Goal: Information Seeking & Learning: Understand process/instructions

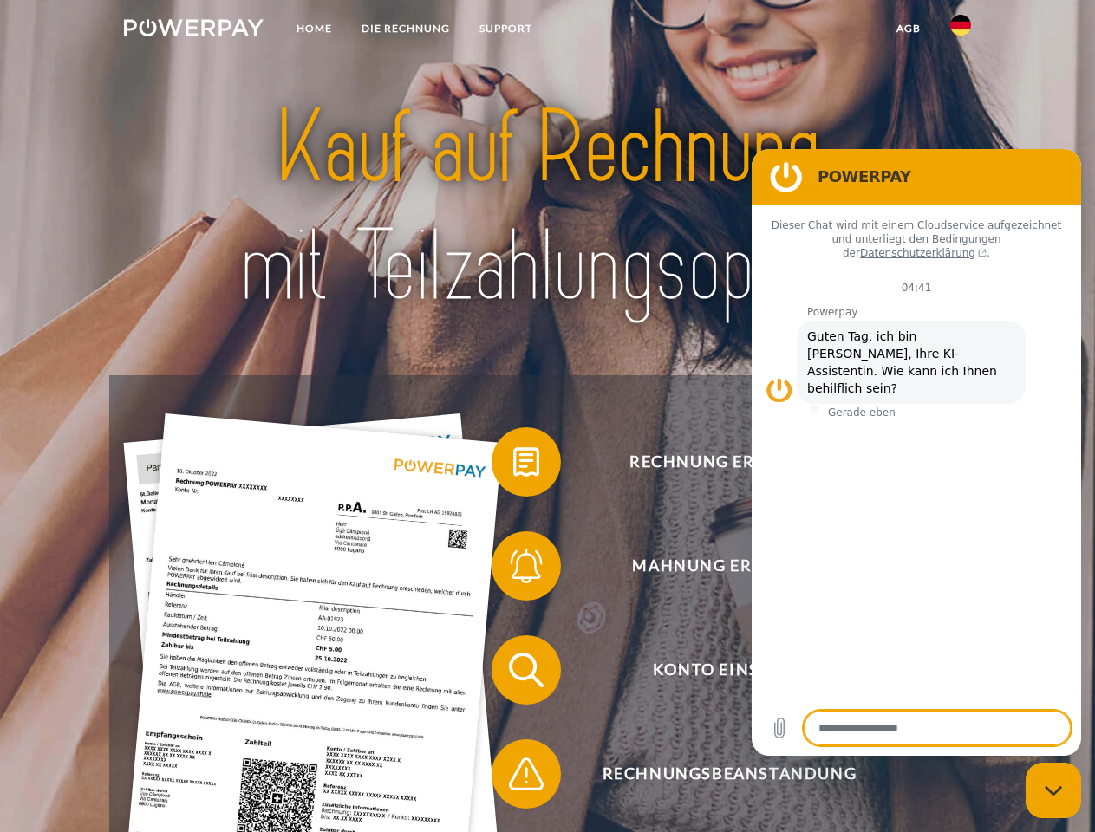
click at [193, 30] on img at bounding box center [194, 27] width 140 height 17
click at [961, 30] on img at bounding box center [960, 25] width 21 height 21
click at [908, 29] on link "agb" at bounding box center [909, 28] width 54 height 31
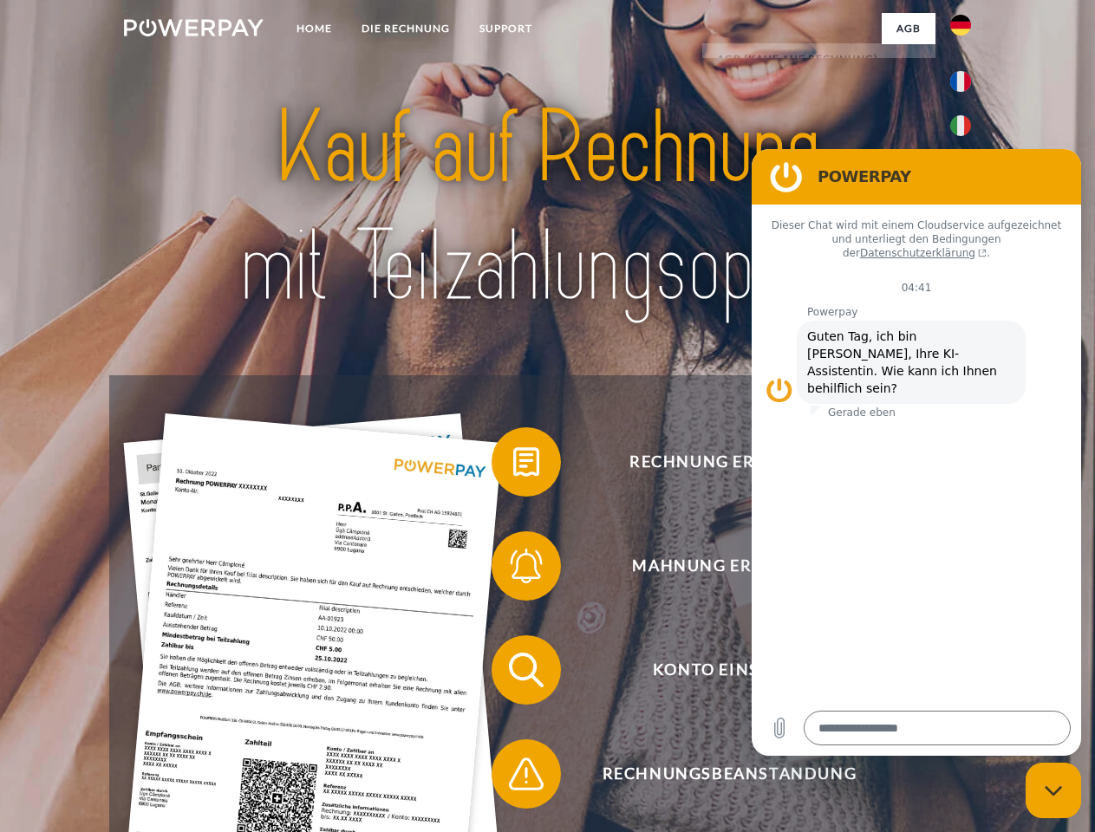
click at [513, 466] on span at bounding box center [500, 462] width 87 height 87
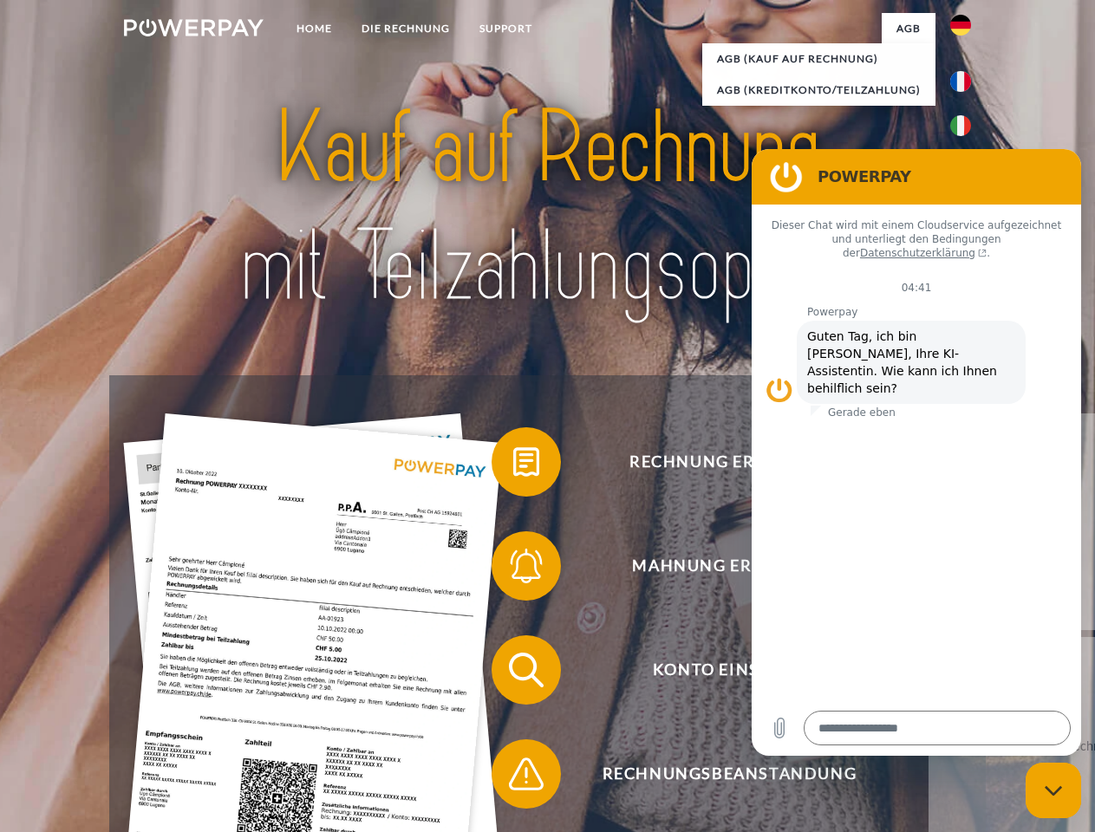
click at [513, 570] on span at bounding box center [500, 566] width 87 height 87
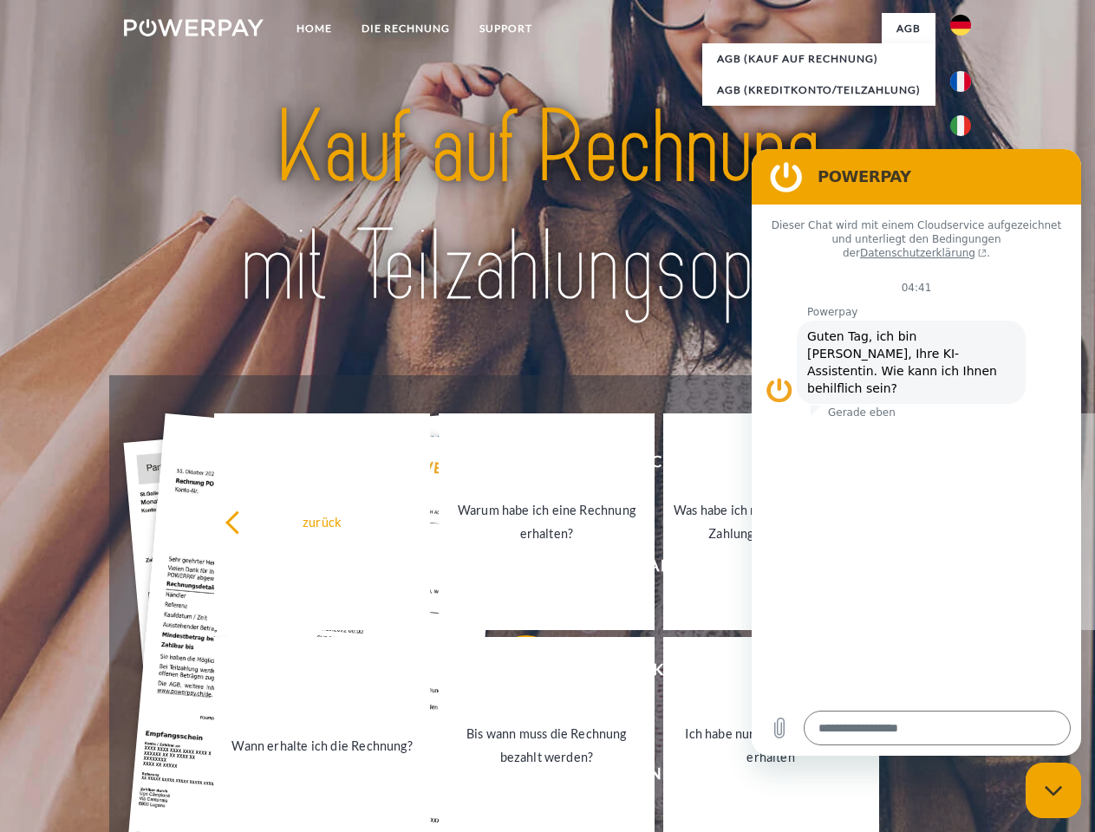
click at [513, 674] on link "Bis wann muss die Rechnung bezahlt werden?" at bounding box center [547, 745] width 216 height 217
click at [513, 778] on span at bounding box center [500, 774] width 87 height 87
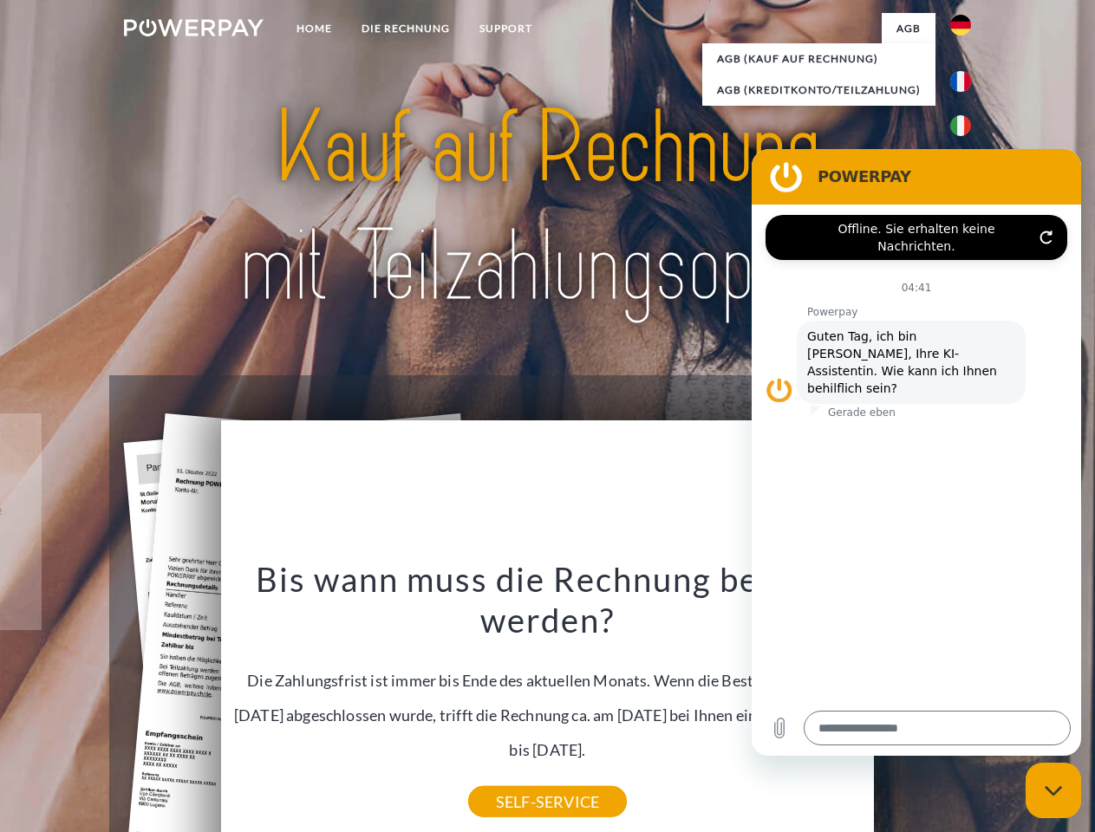
click at [1054, 791] on icon "Messaging-Fenster schließen" at bounding box center [1054, 791] width 18 height 11
type textarea "*"
